Goal: Task Accomplishment & Management: Manage account settings

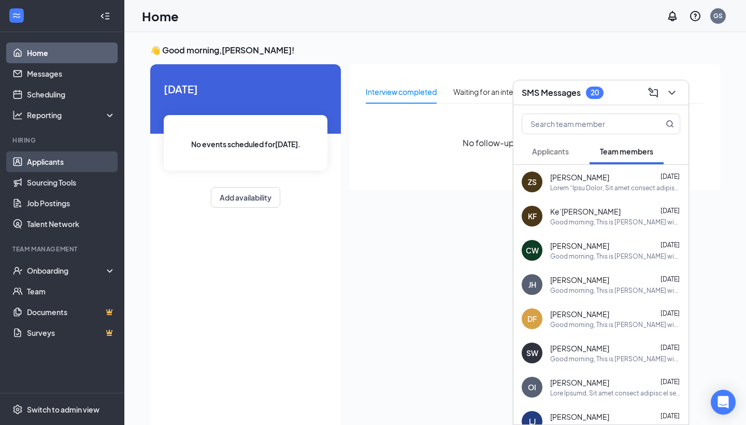
click at [61, 158] on link "Applicants" at bounding box center [71, 161] width 89 height 21
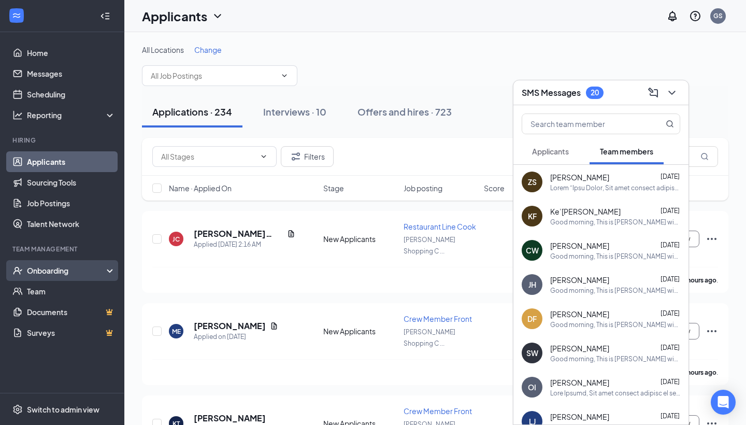
click at [60, 268] on div "Onboarding" at bounding box center [67, 270] width 80 height 10
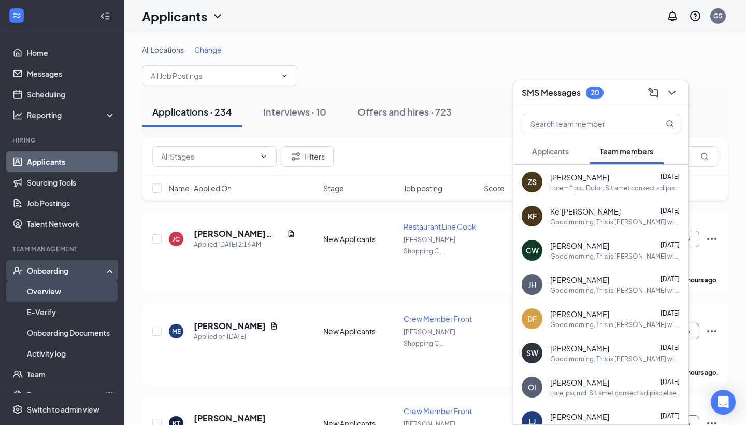
click at [58, 290] on link "Overview" at bounding box center [71, 291] width 89 height 21
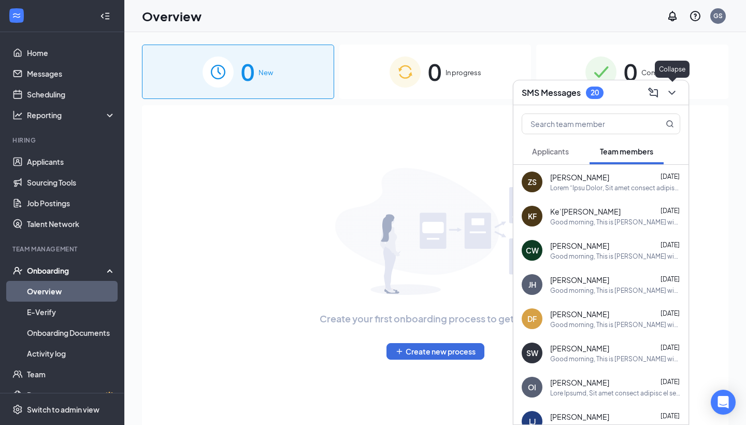
click at [655, 93] on icon "ChevronDown" at bounding box center [672, 93] width 7 height 4
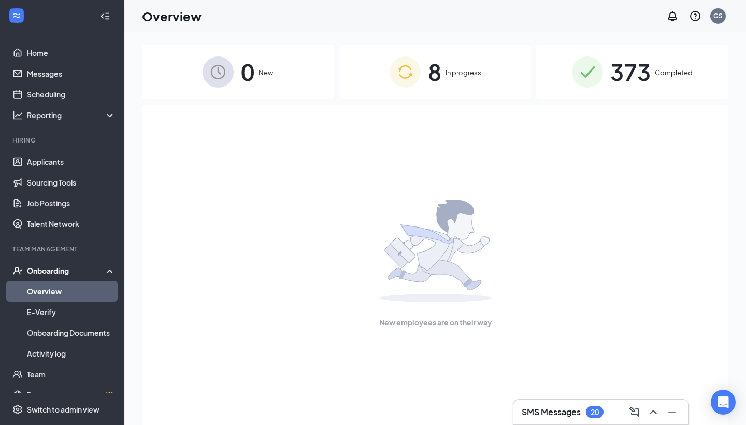
click at [488, 100] on div "0 New 8 In progress 373 Completed New employees are on their way" at bounding box center [435, 252] width 587 height 415
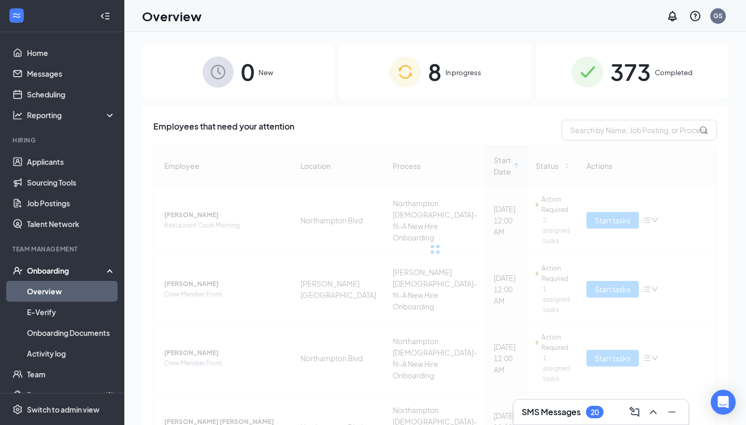
click at [488, 86] on div "8 In progress" at bounding box center [435, 72] width 192 height 54
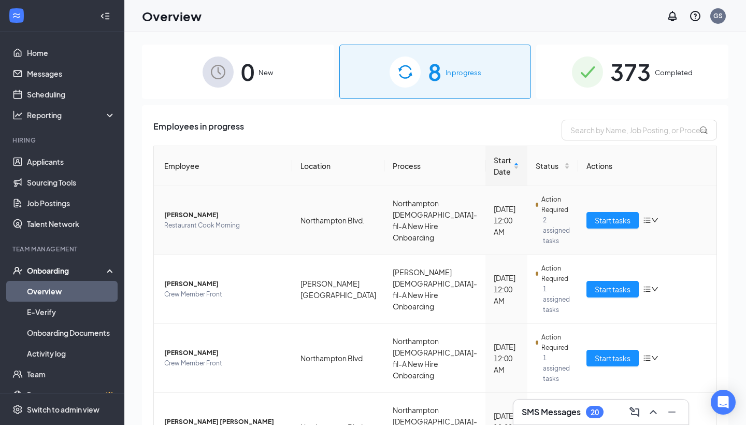
click at [616, 229] on td "Start tasks" at bounding box center [647, 220] width 138 height 69
click at [618, 223] on span "Start tasks" at bounding box center [613, 220] width 36 height 11
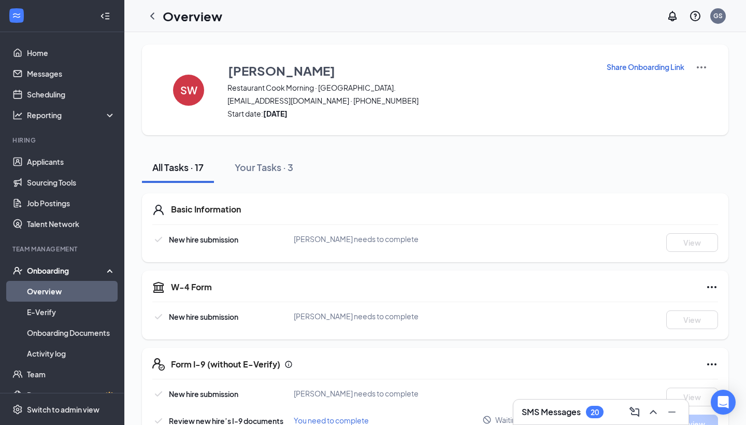
click at [540, 379] on h3 "SMS Messages" at bounding box center [551, 411] width 59 height 11
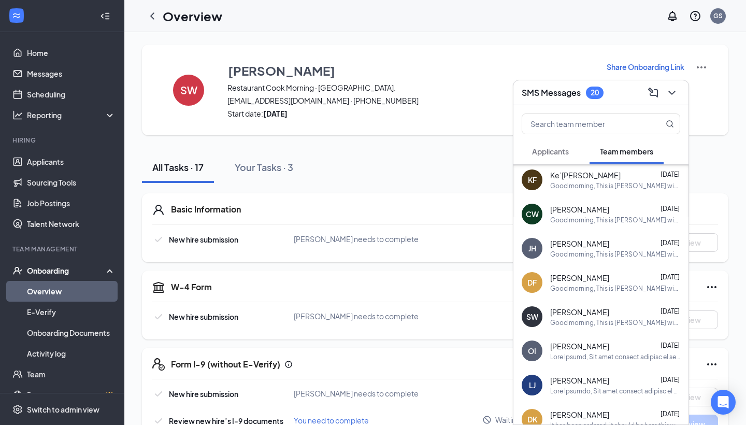
scroll to position [36, 0]
click at [600, 317] on div "[PERSON_NAME] [DATE] Good morning, This is [PERSON_NAME] with [DEMOGRAPHIC_DATA…" at bounding box center [615, 317] width 130 height 20
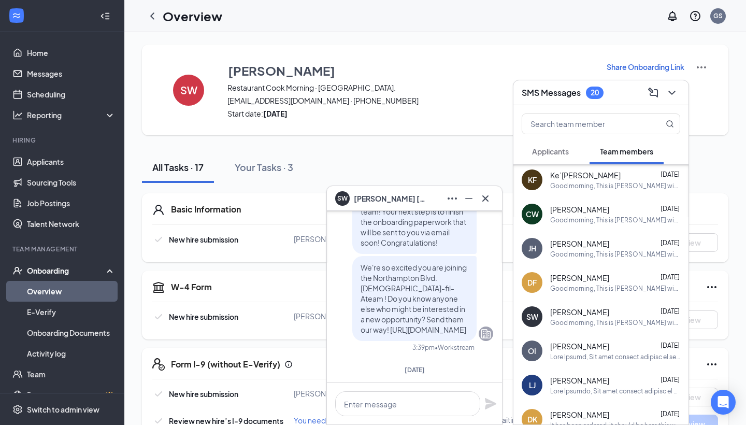
scroll to position [-1236, 0]
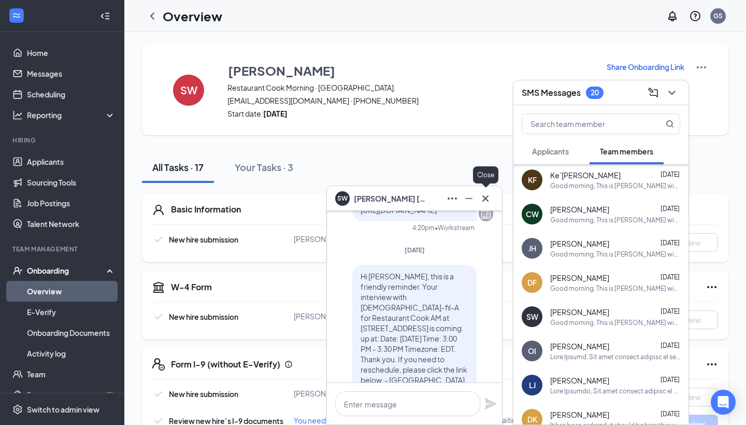
click at [486, 202] on icon "Cross" at bounding box center [485, 198] width 12 height 12
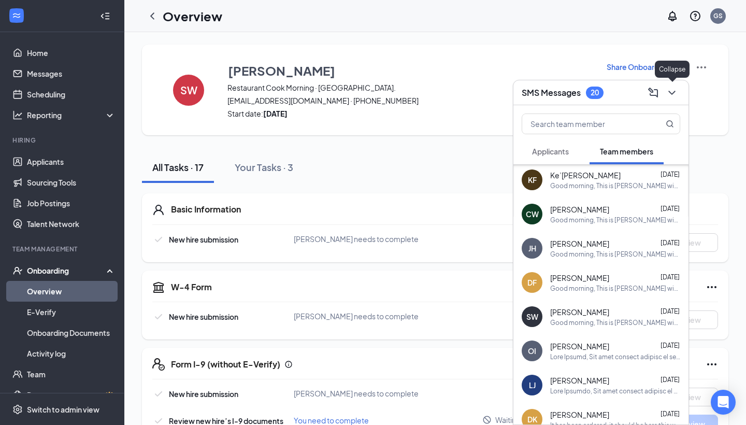
click at [655, 91] on button at bounding box center [672, 92] width 17 height 17
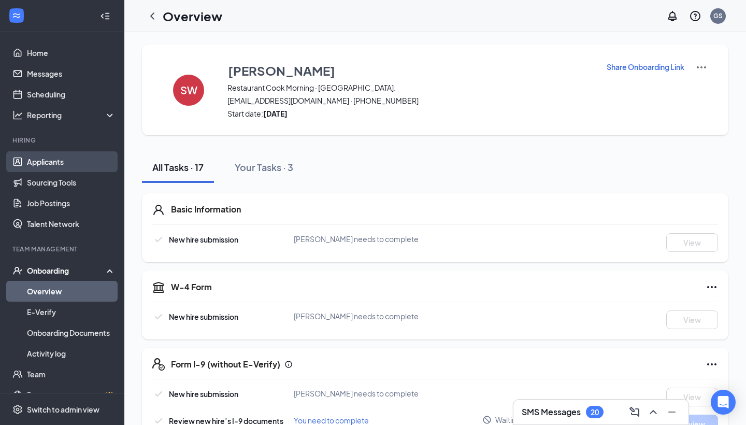
click at [91, 161] on link "Applicants" at bounding box center [71, 161] width 89 height 21
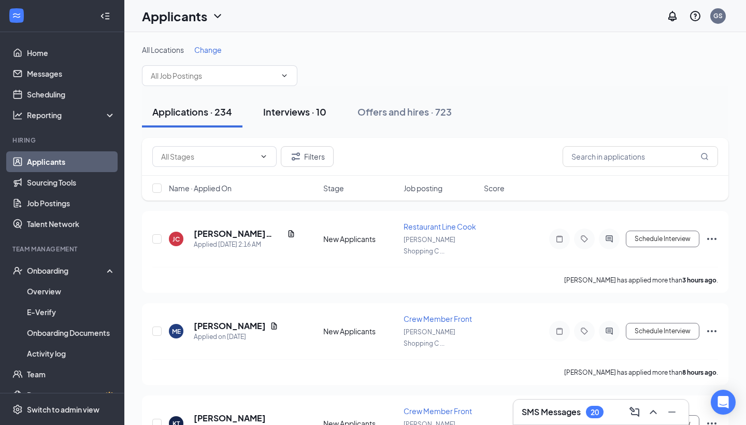
click at [308, 118] on div "Interviews · 10" at bounding box center [294, 111] width 63 height 13
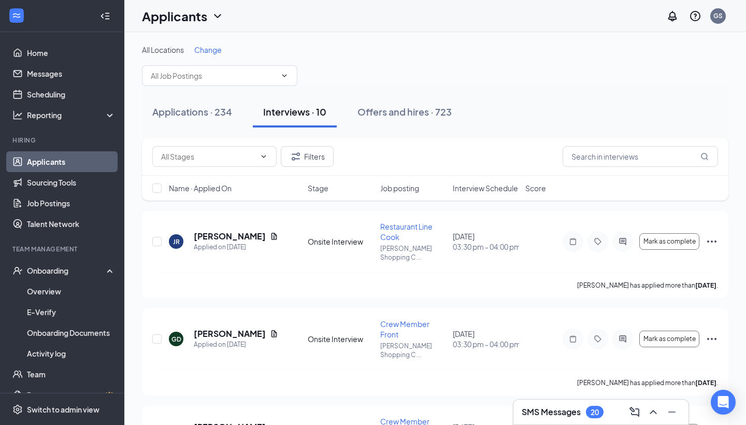
click at [218, 56] on div "All Locations Change" at bounding box center [435, 65] width 587 height 41
click at [219, 52] on span "Change" at bounding box center [207, 49] width 27 height 9
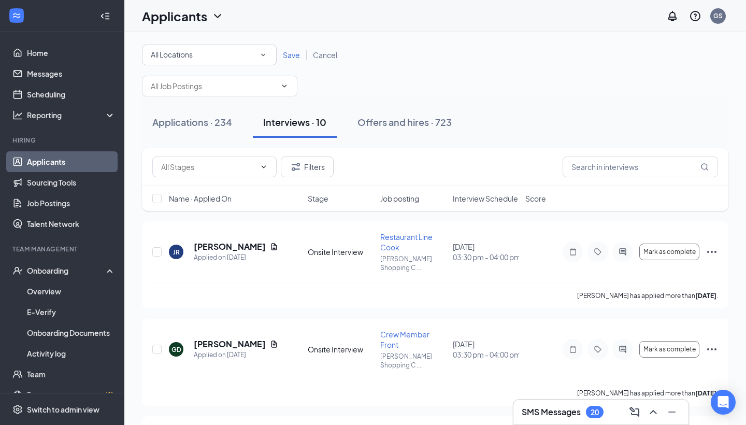
click at [238, 53] on div "All Locations" at bounding box center [209, 55] width 117 height 12
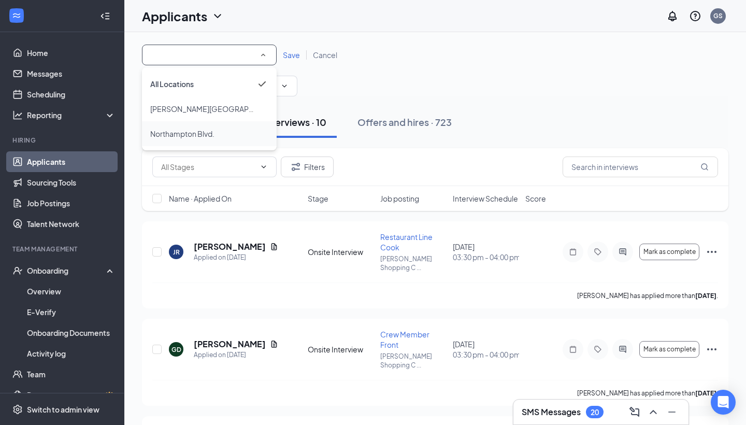
click at [218, 128] on div "Northampton Blvd." at bounding box center [209, 134] width 118 height 12
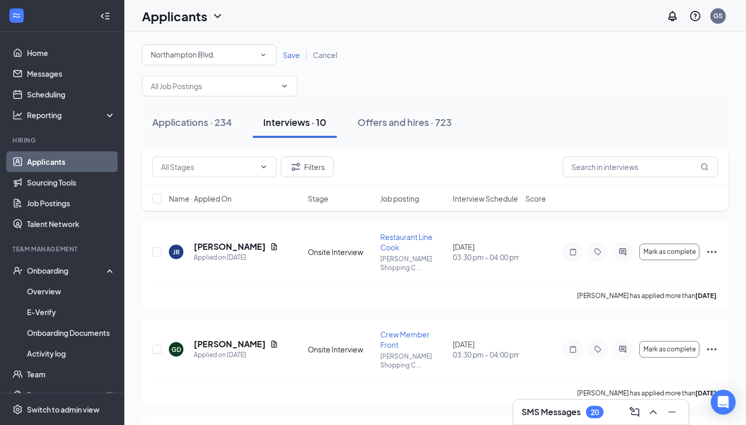
click at [298, 46] on div "All Locations [GEOGRAPHIC_DATA]. Save Cancel" at bounding box center [435, 55] width 587 height 21
click at [295, 49] on div "All Locations [GEOGRAPHIC_DATA]. Save Cancel" at bounding box center [435, 55] width 587 height 21
click at [294, 54] on span "Save" at bounding box center [291, 54] width 17 height 9
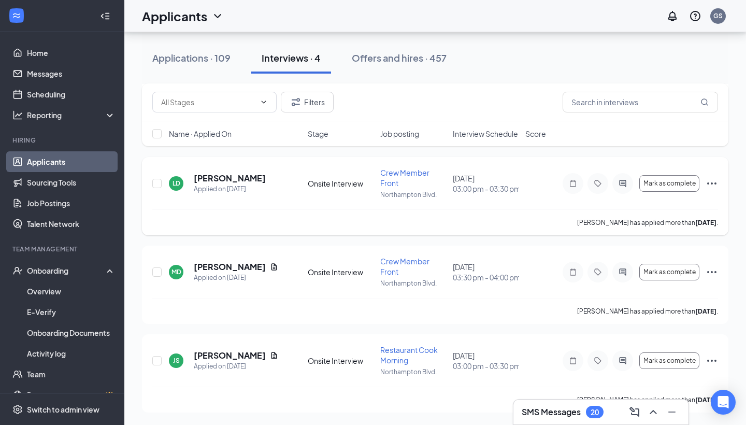
scroll to position [143, 0]
click at [244, 265] on h5 "[PERSON_NAME]" at bounding box center [230, 266] width 72 height 11
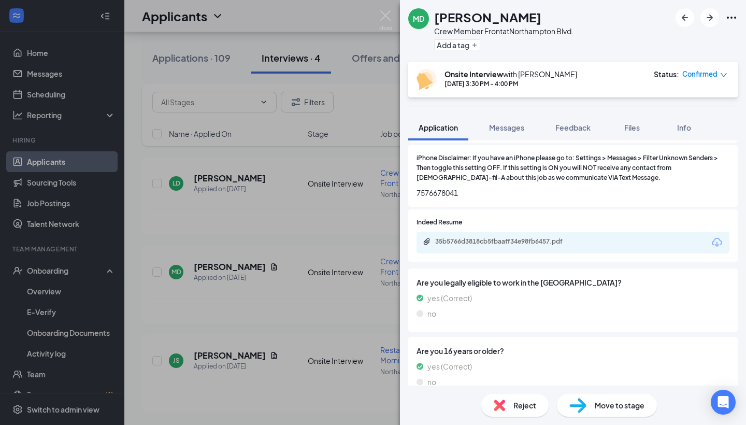
scroll to position [1086, 0]
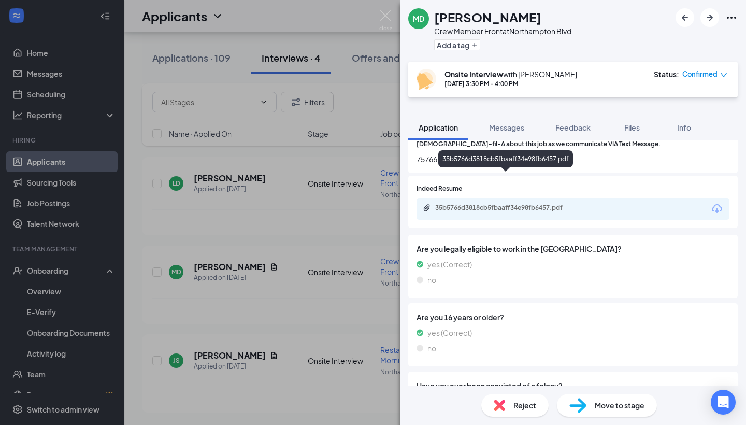
click at [517, 204] on div "35b5766d3818cb5fbaaff34e98fb6457.pdf" at bounding box center [507, 208] width 145 height 8
click at [302, 122] on div "MD [PERSON_NAME] Crew Member Front at [GEOGRAPHIC_DATA]. Add a tag Onsite Inter…" at bounding box center [373, 212] width 746 height 425
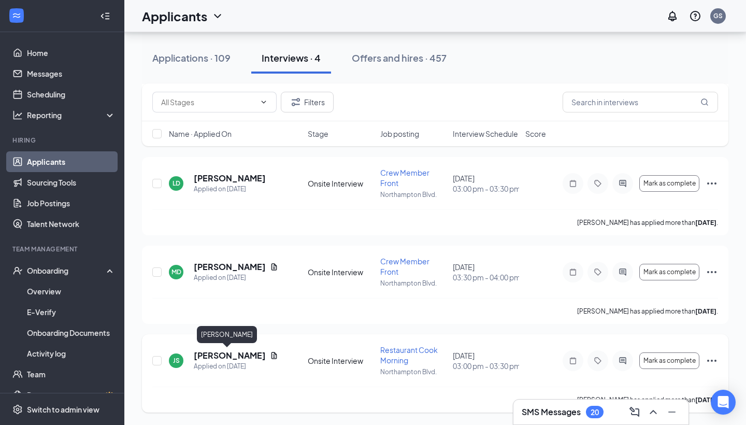
click at [220, 356] on h5 "[PERSON_NAME]" at bounding box center [230, 355] width 72 height 11
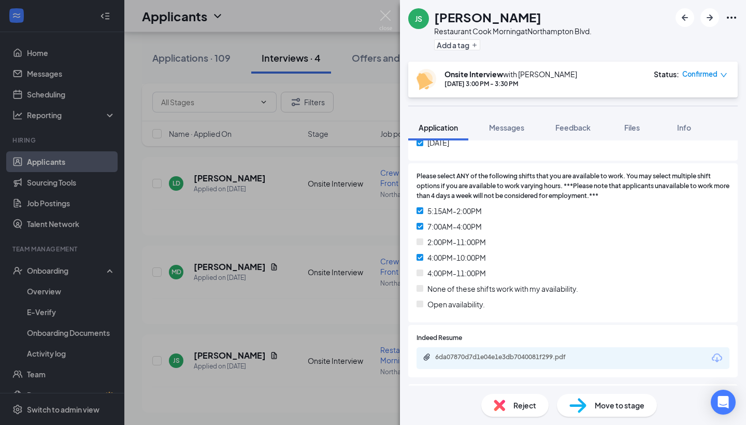
scroll to position [885, 0]
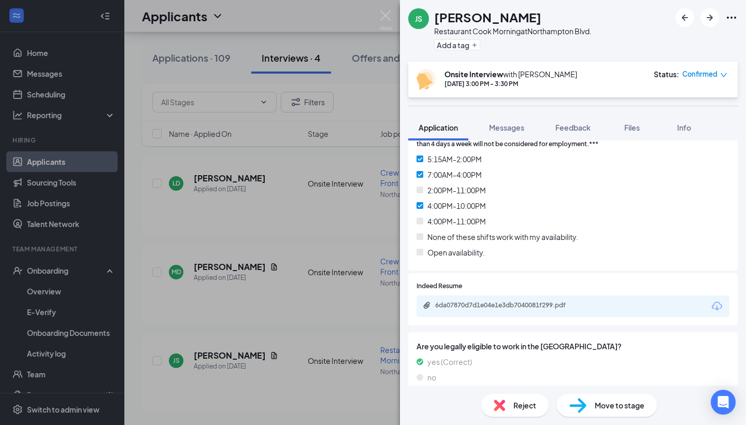
click at [544, 295] on div "6da07870d7d1e04e1e3db7040081f299.pdf" at bounding box center [573, 306] width 313 height 22
click at [537, 295] on div "6da07870d7d1e04e1e3db7040081f299.pdf" at bounding box center [573, 306] width 313 height 22
click at [533, 295] on div "6da07870d7d1e04e1e3db7040081f299.pdf" at bounding box center [573, 306] width 313 height 22
click at [356, 302] on div "JS [PERSON_NAME] Restaurant Cook Morning at [GEOGRAPHIC_DATA]. Add a tag Onsite…" at bounding box center [373, 212] width 746 height 425
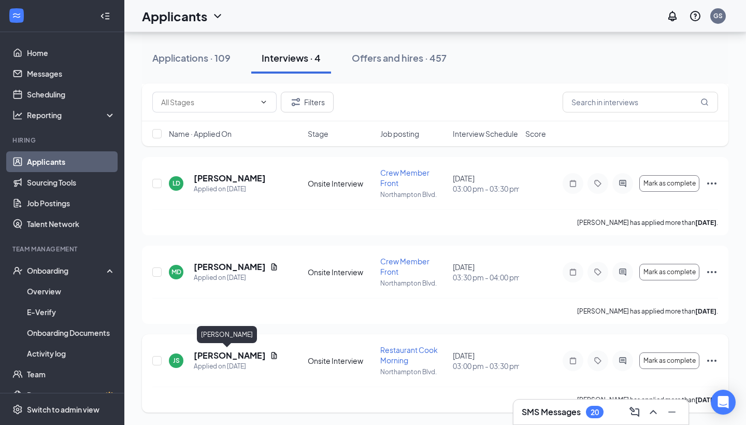
click at [217, 355] on h5 "[PERSON_NAME]" at bounding box center [230, 355] width 72 height 11
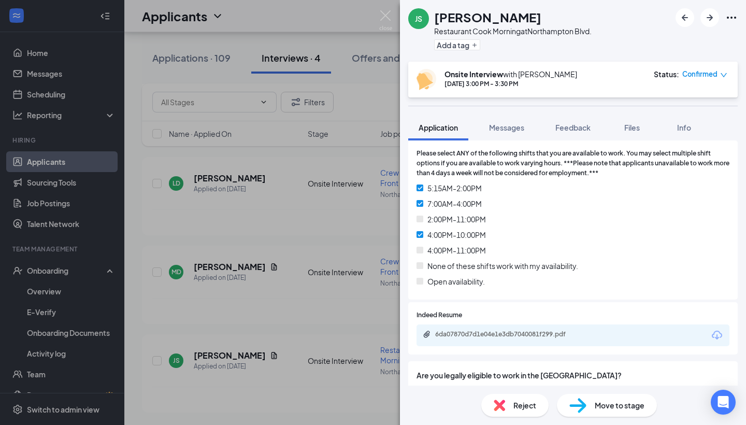
scroll to position [920, 0]
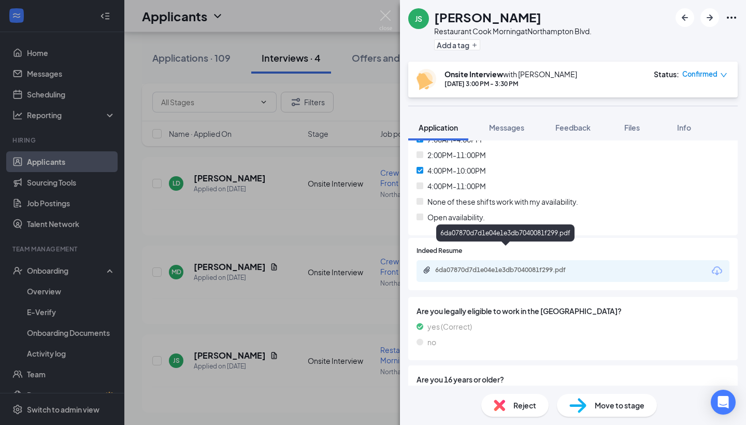
click at [465, 266] on div "6da07870d7d1e04e1e3db7040081f299.pdf" at bounding box center [507, 270] width 145 height 8
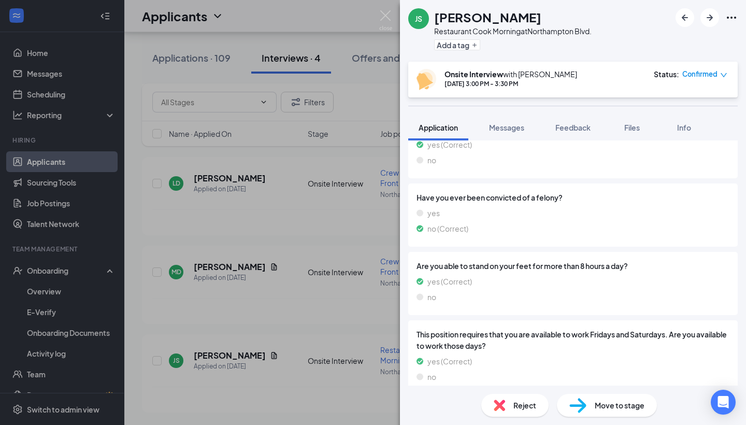
scroll to position [1164, 0]
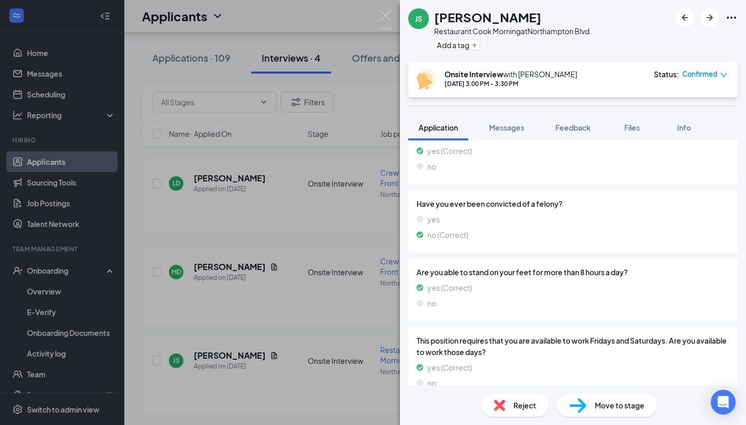
click at [358, 221] on div "JS [PERSON_NAME] Restaurant Cook Morning at [GEOGRAPHIC_DATA]. Add a tag Onsite…" at bounding box center [373, 212] width 746 height 425
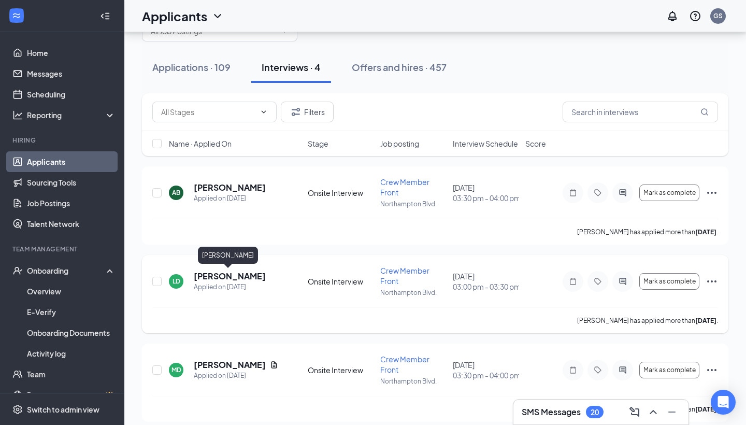
scroll to position [47, 0]
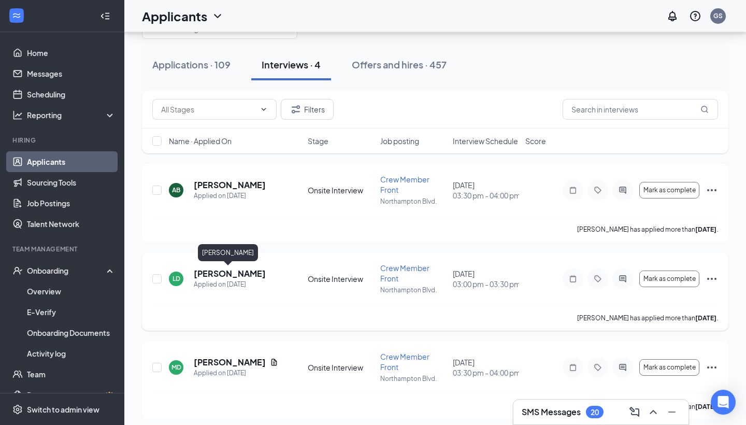
click at [210, 275] on h5 "[PERSON_NAME]" at bounding box center [230, 273] width 72 height 11
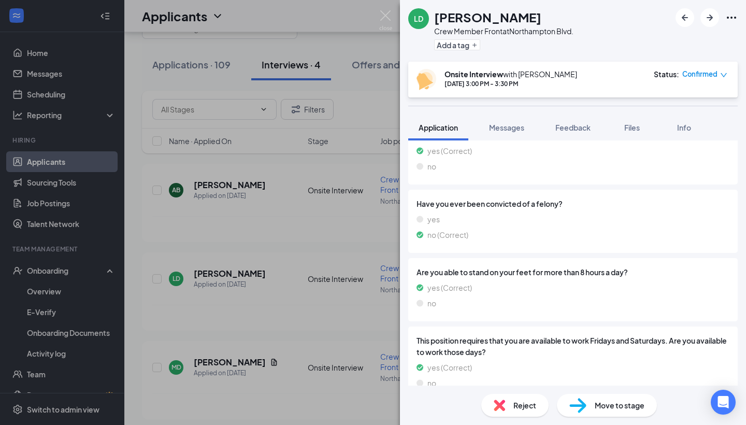
scroll to position [1159, 0]
click at [327, 318] on div "LD [PERSON_NAME] Crew Member Front at [GEOGRAPHIC_DATA]. Add a tag Onsite Inter…" at bounding box center [373, 212] width 746 height 425
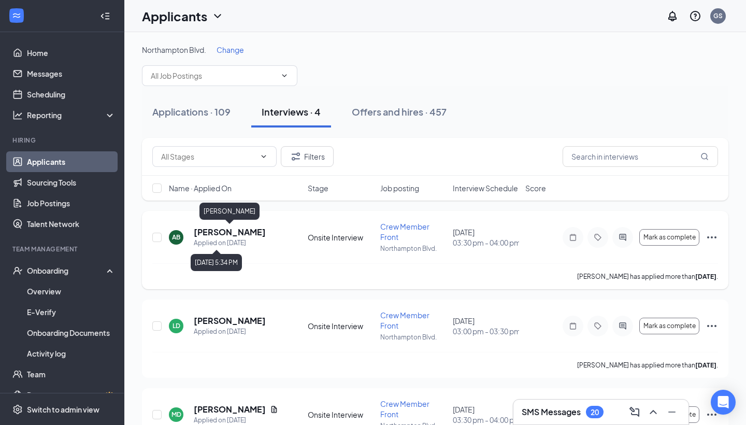
click at [219, 228] on h5 "[PERSON_NAME]" at bounding box center [230, 231] width 72 height 11
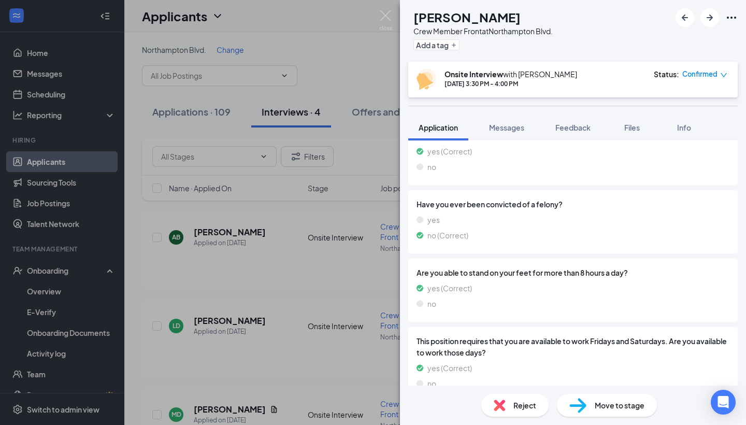
scroll to position [938, 0]
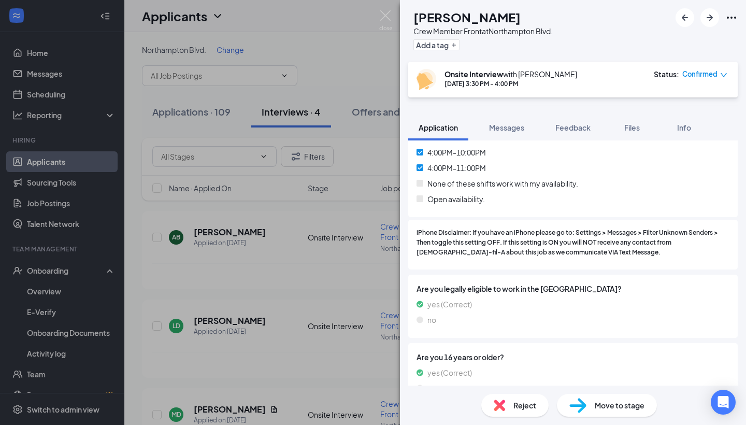
click at [268, 296] on div "AB [PERSON_NAME] Crew Member Front at [GEOGRAPHIC_DATA]. Add a tag Onsite Inter…" at bounding box center [373, 212] width 746 height 425
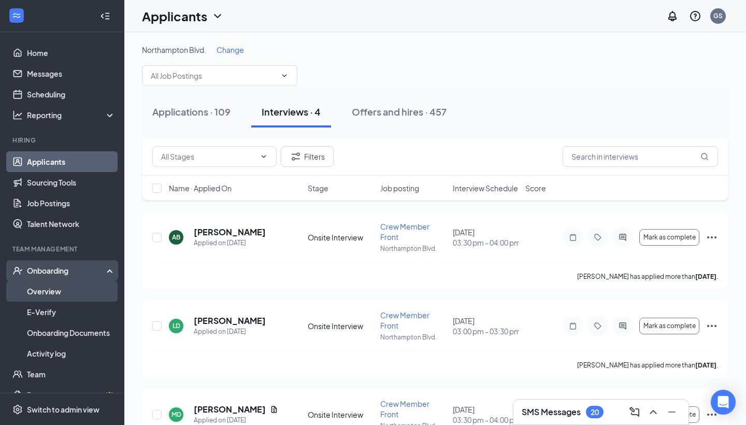
click at [75, 286] on link "Overview" at bounding box center [71, 291] width 89 height 21
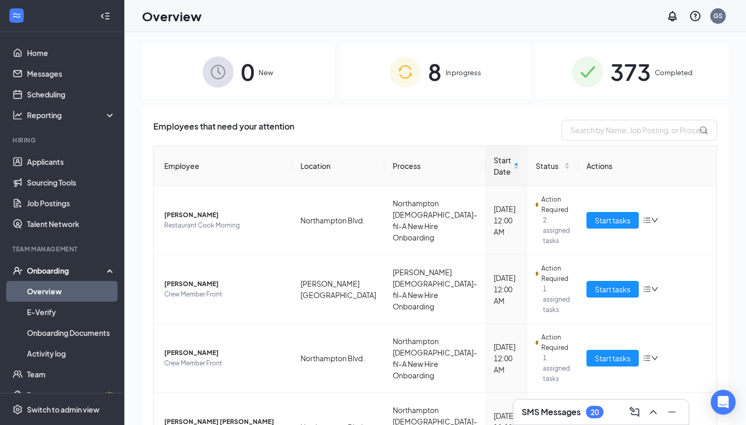
click at [75, 286] on link "Overview" at bounding box center [71, 291] width 89 height 21
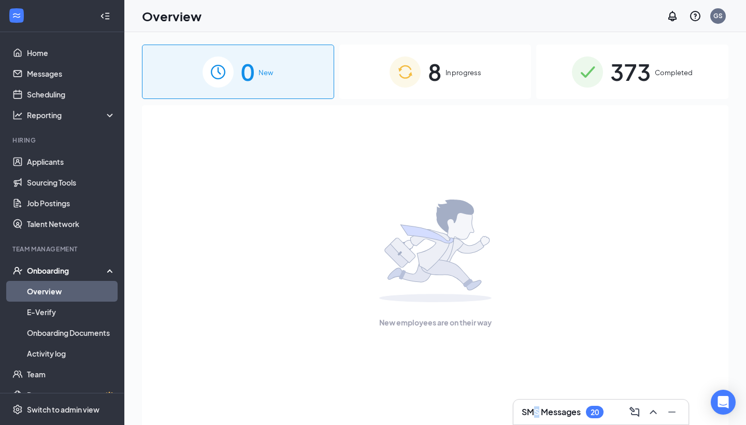
click at [537, 379] on h3 "SMS Messages" at bounding box center [551, 411] width 59 height 11
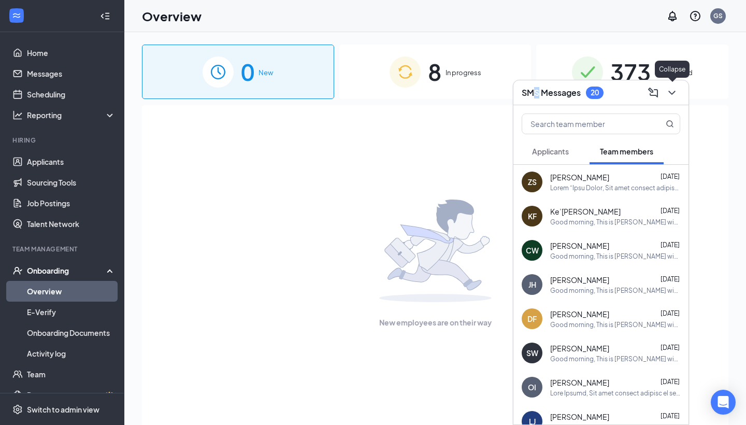
click at [655, 94] on icon "ChevronDown" at bounding box center [672, 93] width 12 height 12
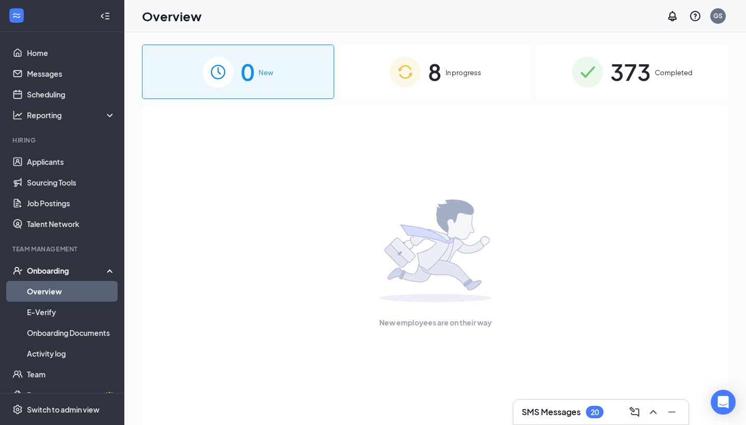
click at [310, 279] on div "New employees are on their way" at bounding box center [435, 263] width 564 height 317
click at [363, 93] on div "8 In progress" at bounding box center [435, 72] width 192 height 54
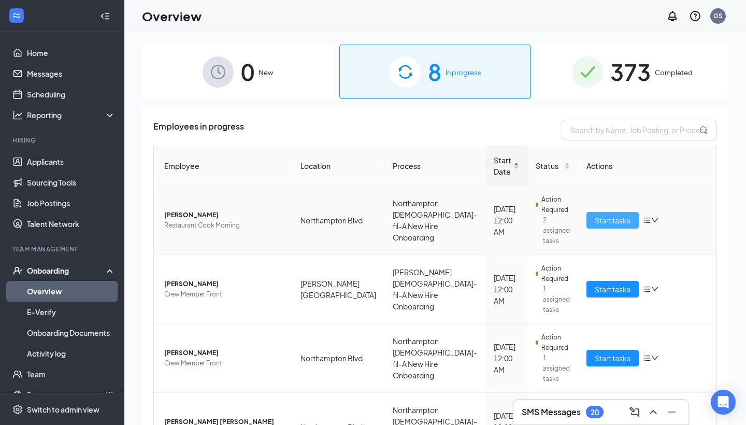
click at [617, 215] on span "Start tasks" at bounding box center [613, 220] width 36 height 11
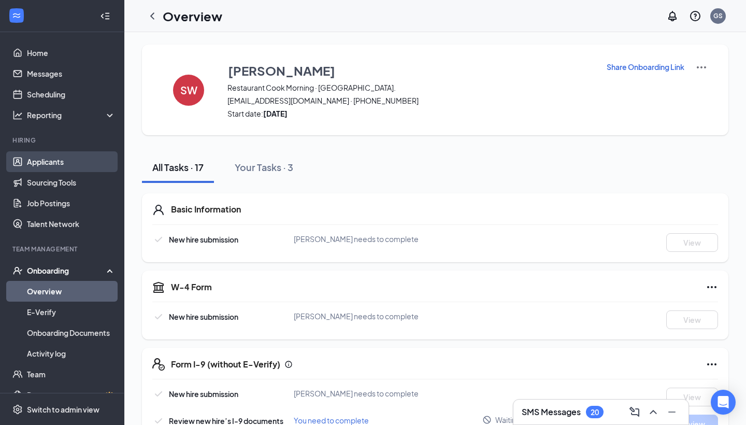
click at [62, 167] on link "Applicants" at bounding box center [71, 161] width 89 height 21
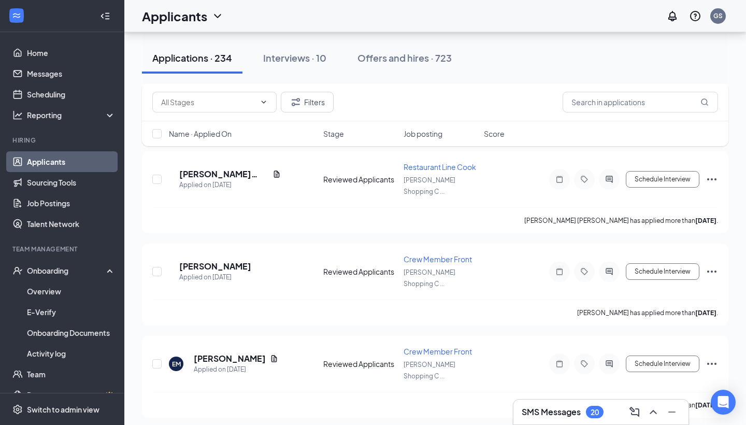
scroll to position [3106, 0]
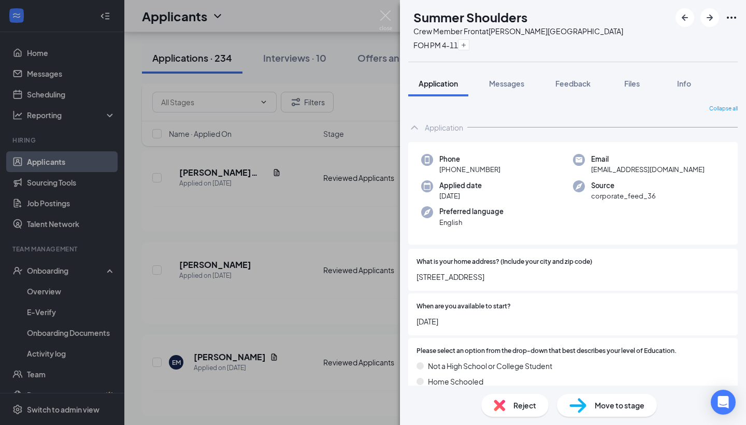
click at [312, 162] on div "SS Summer Shoulders Crew Member Front at [PERSON_NAME][GEOGRAPHIC_DATA] FOH PM …" at bounding box center [373, 212] width 746 height 425
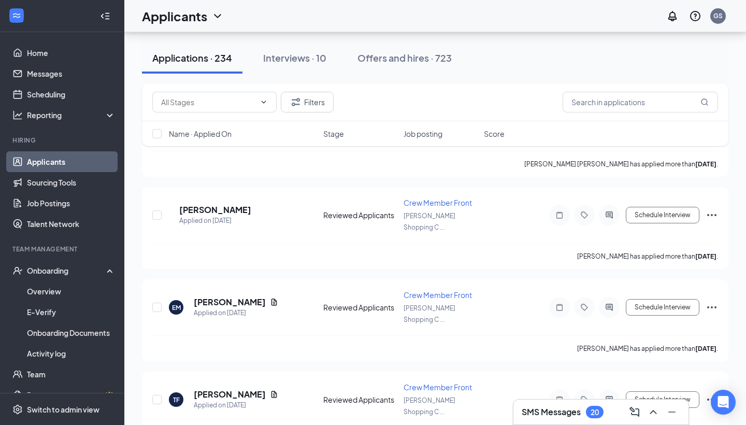
scroll to position [3221, 0]
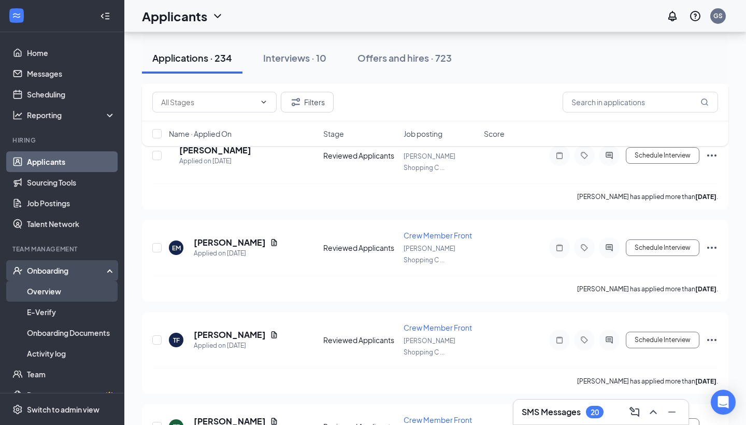
click at [103, 293] on link "Overview" at bounding box center [71, 291] width 89 height 21
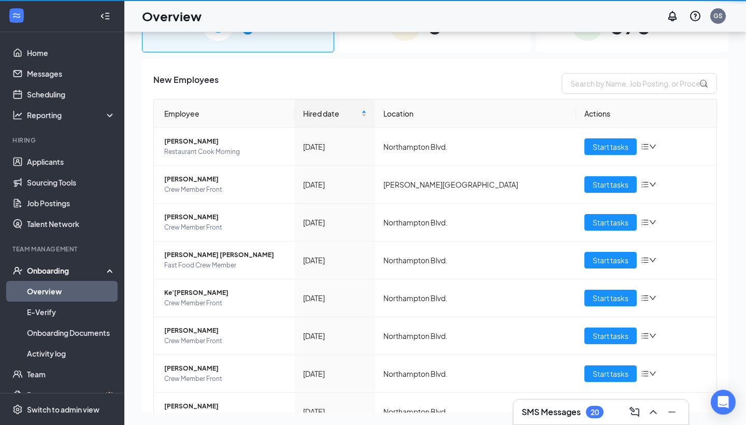
scroll to position [47, 0]
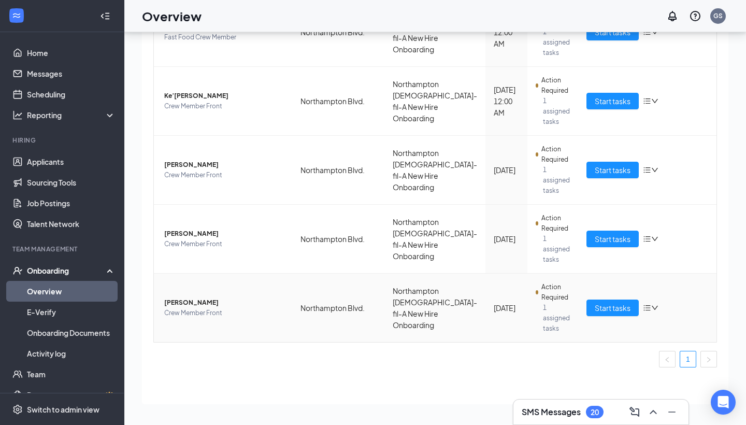
scroll to position [348, 0]
click at [554, 379] on h3 "SMS Messages" at bounding box center [551, 411] width 59 height 11
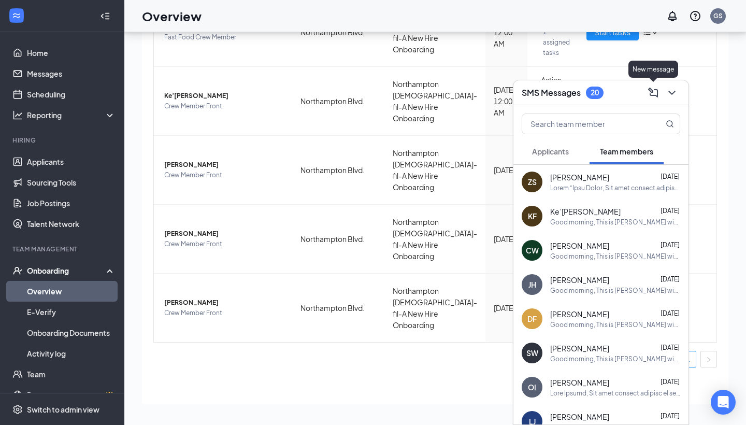
click at [633, 94] on div "SMS Messages 20" at bounding box center [601, 92] width 159 height 16
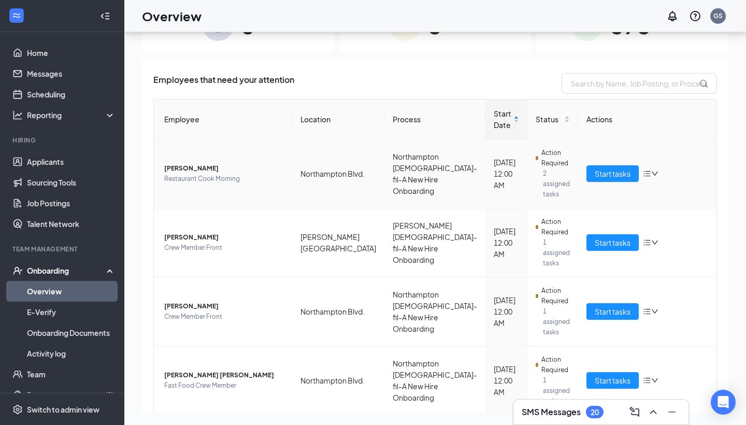
scroll to position [0, 0]
